Goal: Information Seeking & Learning: Learn about a topic

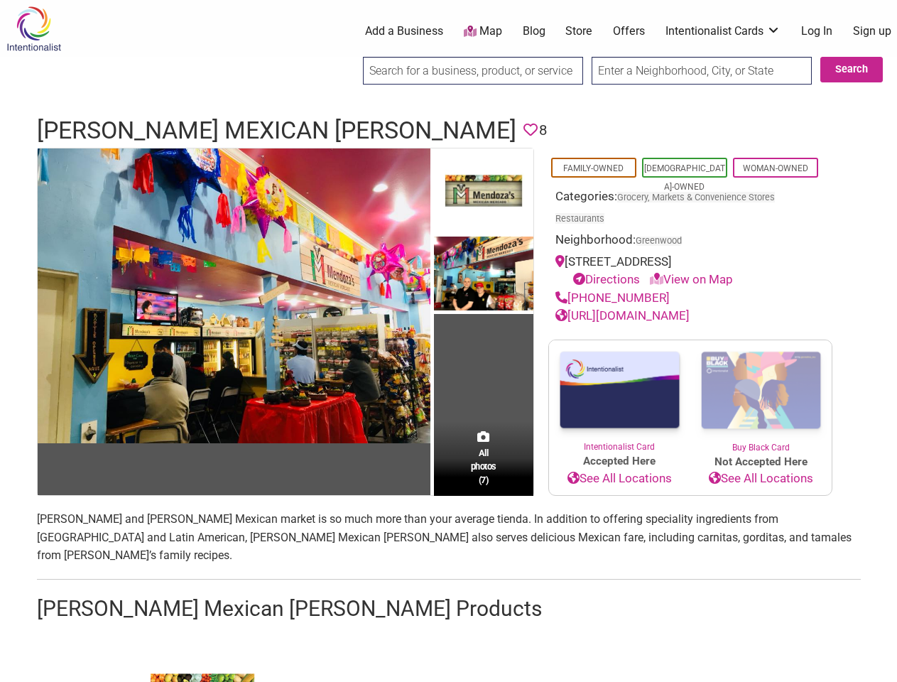
click at [448, 341] on td "All photos (7)" at bounding box center [483, 321] width 99 height 347
click at [234, 295] on img at bounding box center [234, 295] width 393 height 295
click at [0, 0] on img at bounding box center [0, 0] width 0 height 0
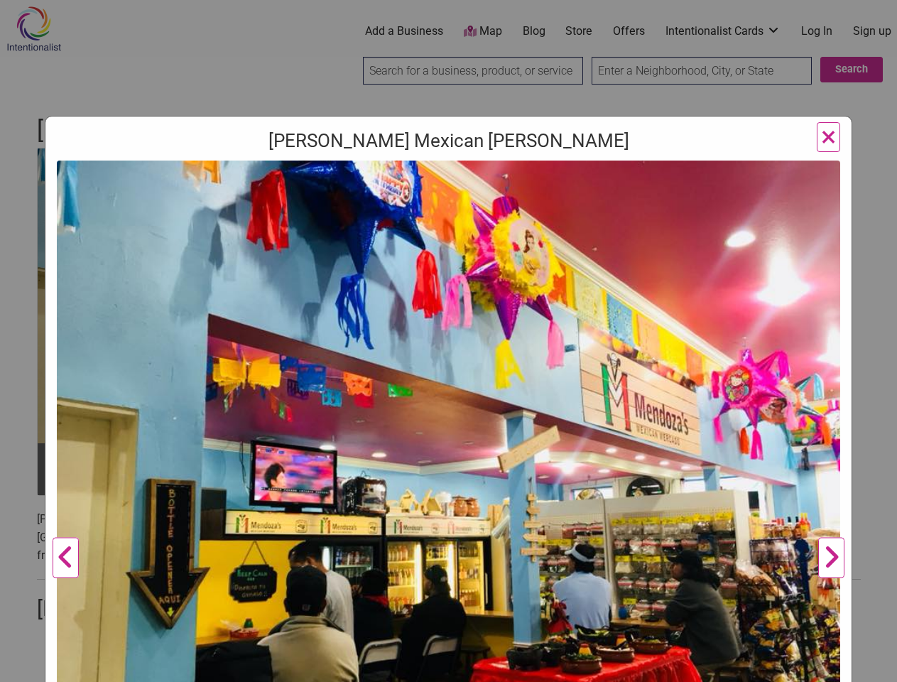
click at [484, 274] on img at bounding box center [448, 454] width 783 height 587
click at [484, 494] on img at bounding box center [448, 454] width 783 height 587
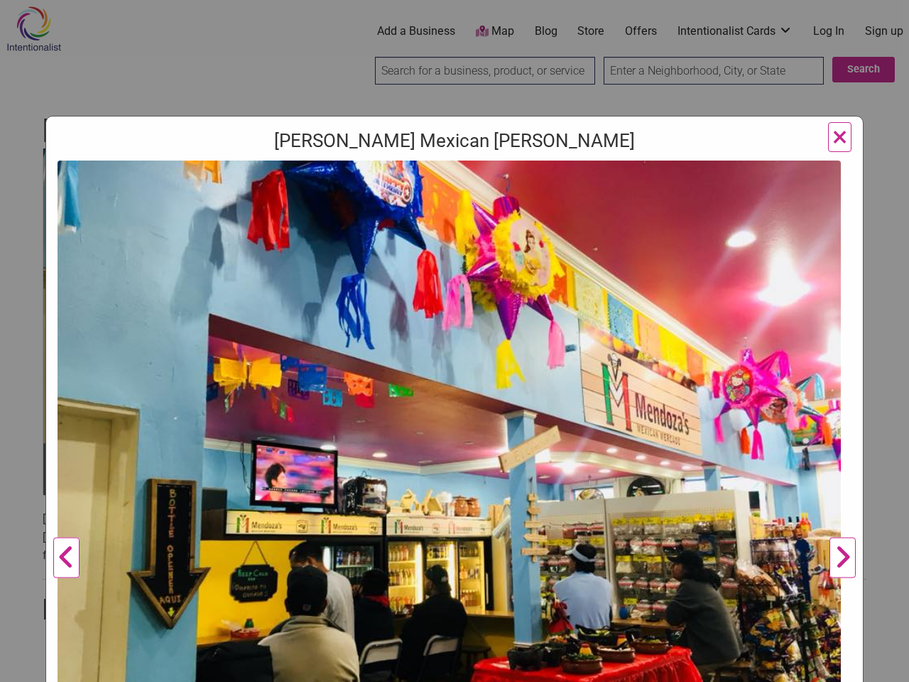
click at [881, 666] on div "Mendoza's Mexican Mercado Previous Mendoza's Mercado owners, Sonia and Carlos M…" at bounding box center [454, 341] width 909 height 682
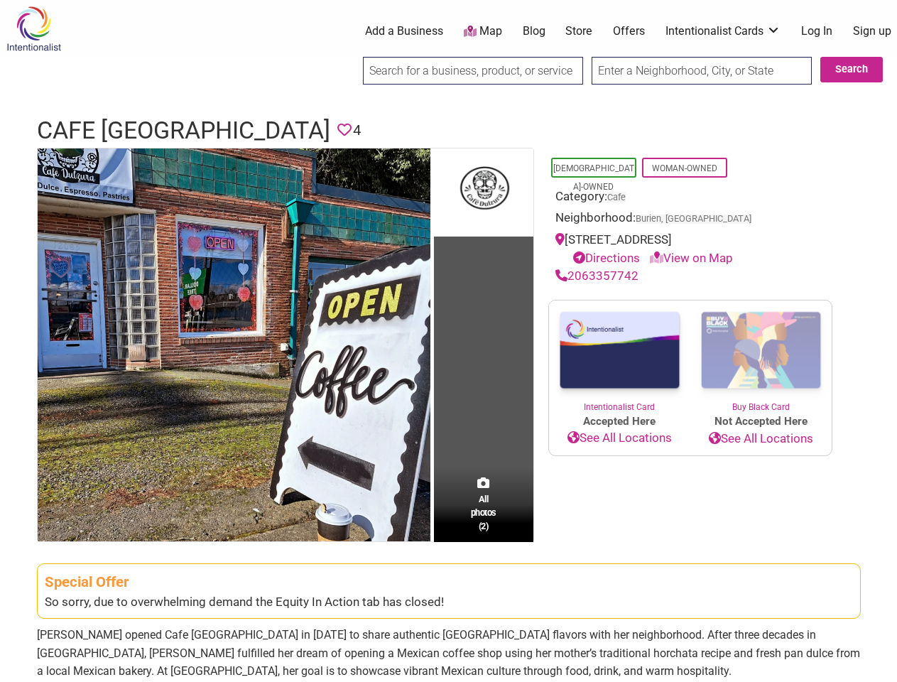
click at [448, 341] on td "All photos (2)" at bounding box center [483, 344] width 99 height 393
click at [234, 344] on img at bounding box center [234, 344] width 393 height 393
click at [0, 0] on div "Cafe Dulzura Previous Next 1 2 ×" at bounding box center [0, 0] width 0 height 0
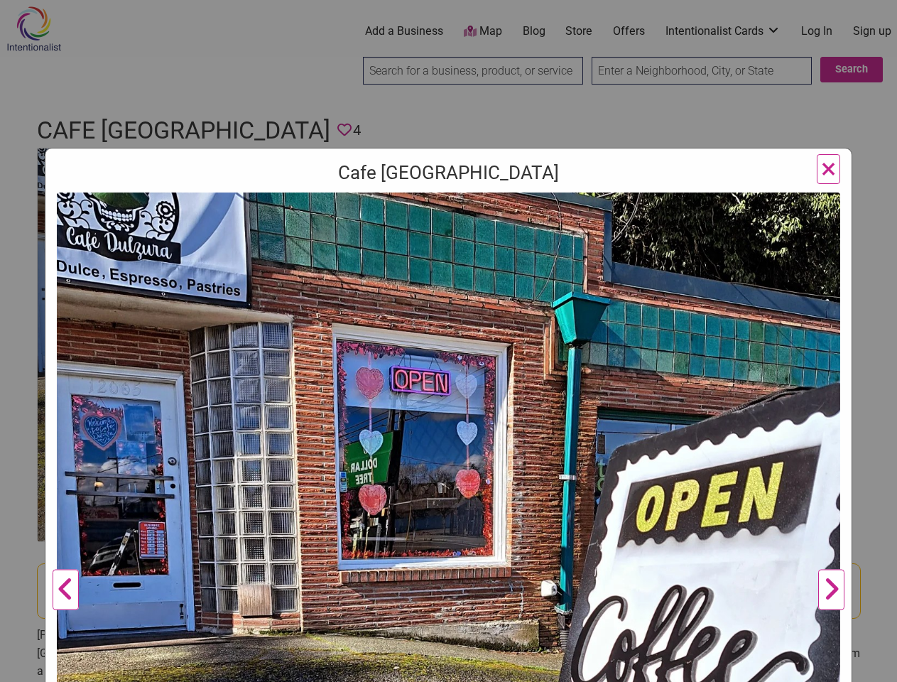
click at [484, 504] on img at bounding box center [448, 583] width 783 height 783
click at [881, 666] on div "Cafe Dulzura Previous Next 1 2 ×" at bounding box center [448, 341] width 897 height 682
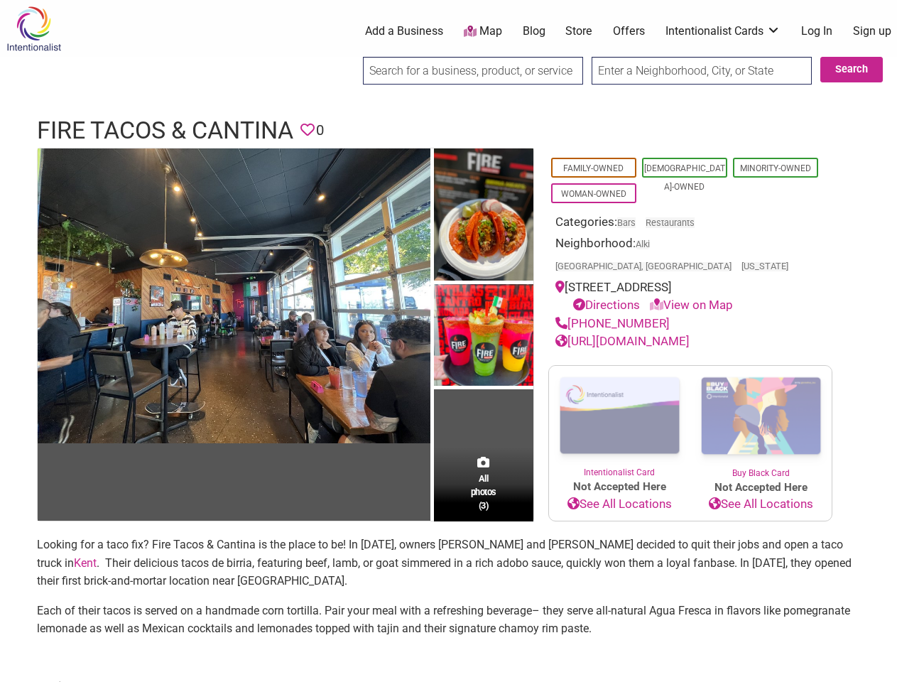
click at [448, 341] on img at bounding box center [483, 336] width 99 height 105
click at [0, 0] on img at bounding box center [0, 0] width 0 height 0
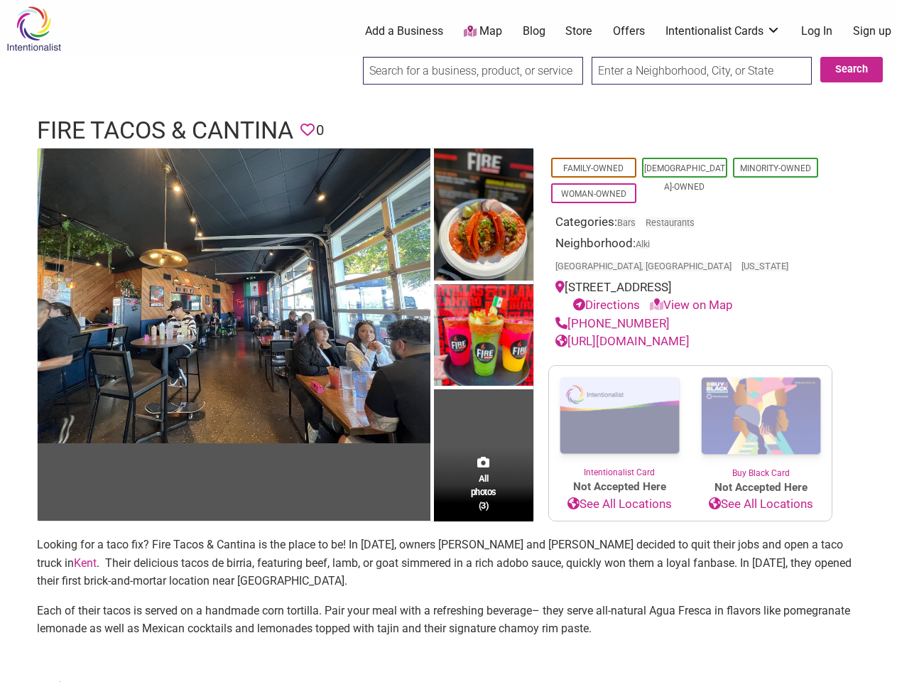
click at [0, 0] on div "Fire Tacos & Cantina Previous Next 1 2 3 ×" at bounding box center [0, 0] width 0 height 0
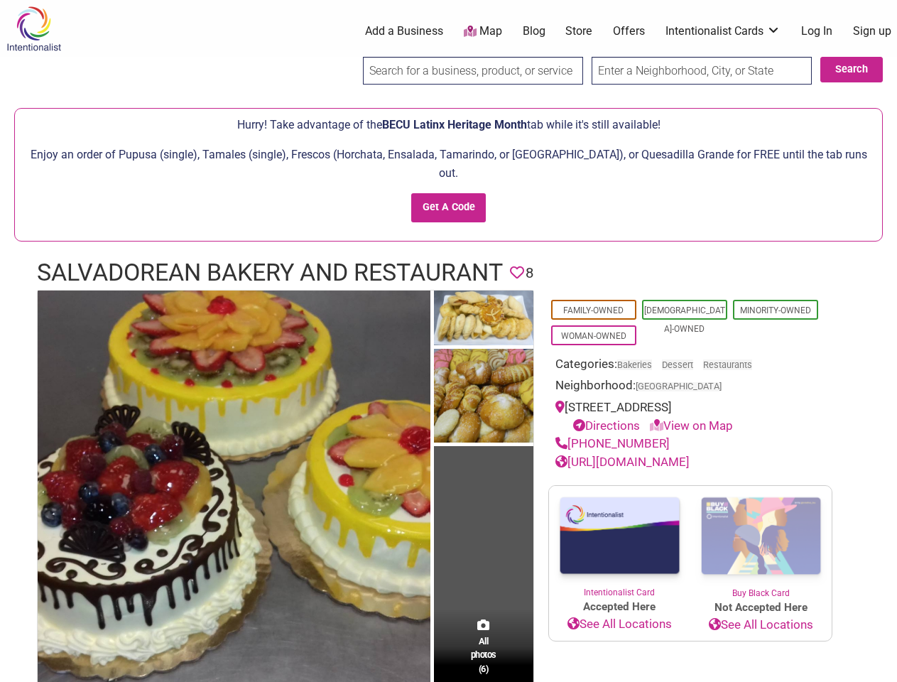
click at [448, 349] on img at bounding box center [483, 397] width 99 height 97
click at [0, 0] on img at bounding box center [0, 0] width 0 height 0
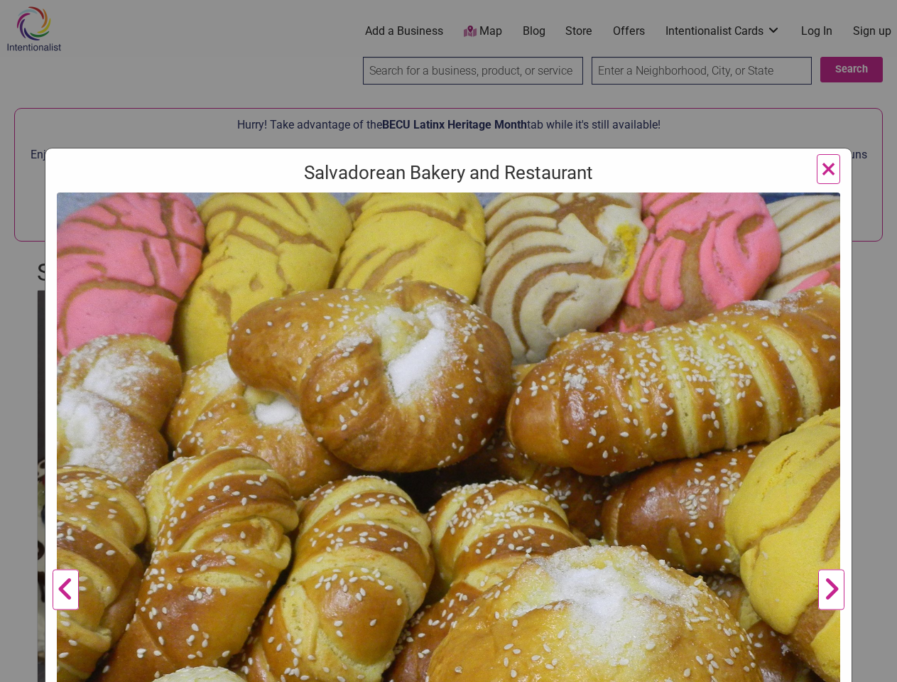
click at [484, 378] on img at bounding box center [448, 560] width 783 height 737
click at [484, 628] on img at bounding box center [448, 560] width 783 height 737
click at [881, 666] on div "Salvadorean Bakery and Restaurant Previous Next 1 2 3 4 5 6 ×" at bounding box center [448, 341] width 897 height 682
